Goal: Find specific page/section: Find specific page/section

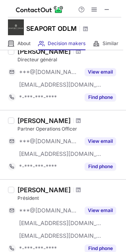
scroll to position [88, 0]
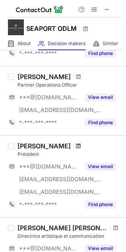
click at [76, 147] on span at bounding box center [78, 146] width 5 height 6
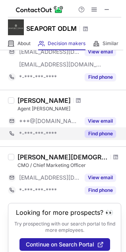
scroll to position [429, 0]
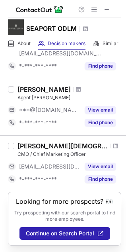
click at [110, 144] on div at bounding box center [115, 146] width 11 height 5
click at [113, 143] on span at bounding box center [115, 146] width 5 height 6
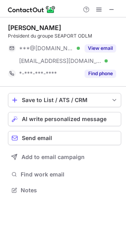
scroll to position [185, 126]
click at [109, 6] on span at bounding box center [111, 9] width 6 height 6
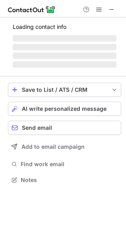
scroll to position [179, 126]
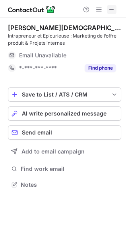
click at [109, 9] on span at bounding box center [111, 9] width 6 height 6
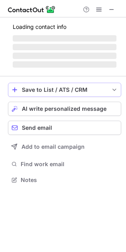
scroll to position [172, 126]
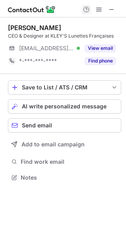
drag, startPoint x: 114, startPoint y: 10, endPoint x: 85, endPoint y: 7, distance: 29.0
click at [115, 9] on button at bounding box center [112, 10] width 10 height 10
